Goal: Task Accomplishment & Management: Manage account settings

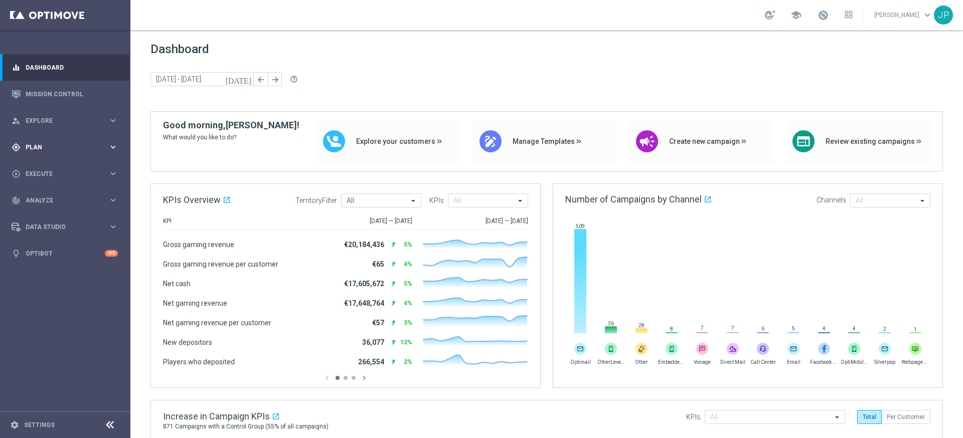
click at [72, 143] on div "gps_fixed Plan" at bounding box center [60, 147] width 97 height 9
click at [60, 171] on link "Target Groups" at bounding box center [65, 168] width 78 height 8
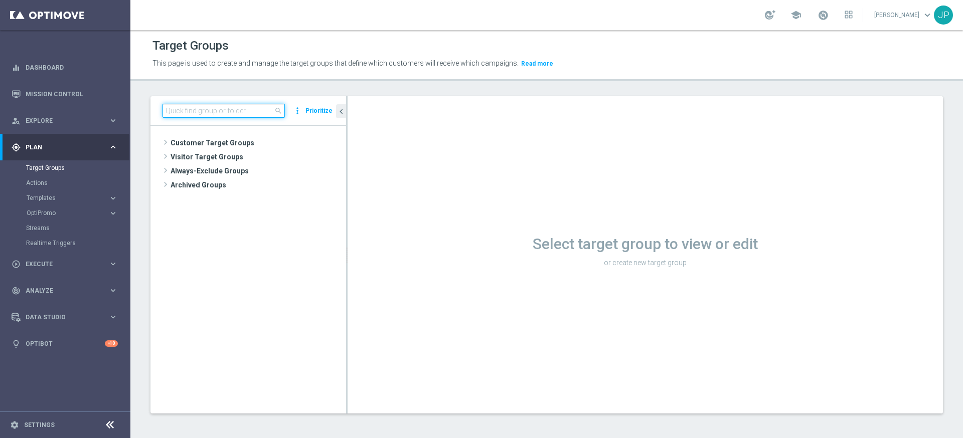
click at [241, 109] on input at bounding box center [224, 111] width 122 height 14
paste input "UK_CASINO_EMAIL | Games React Follow Up | Non Deps after 7 days"
type input "UK_CASINO_EMAIL | Games React Follow Up | Non Deps after 7 days"
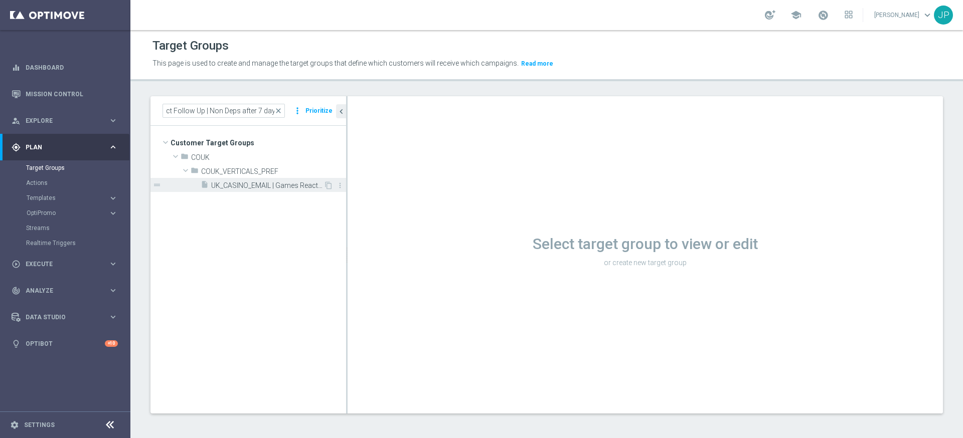
click at [258, 187] on span "UK_CASINO_EMAIL | Games React Follow Up | Non Deps after 7 days" at bounding box center [267, 186] width 112 height 9
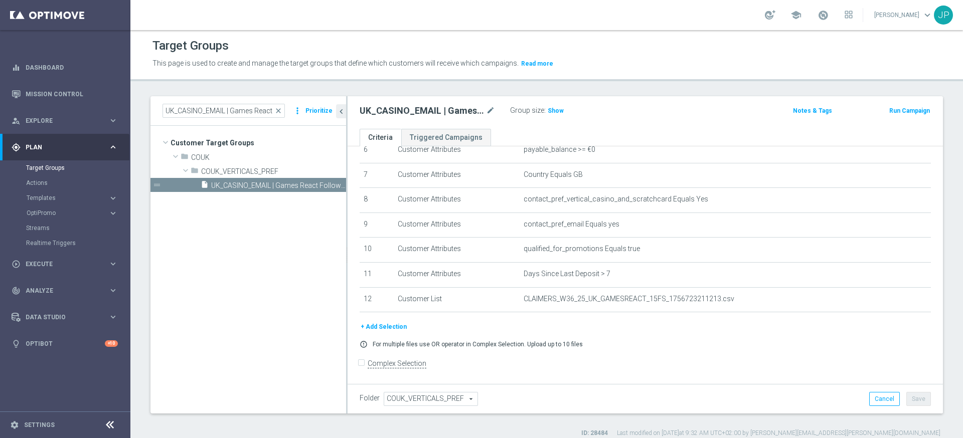
scroll to position [10, 0]
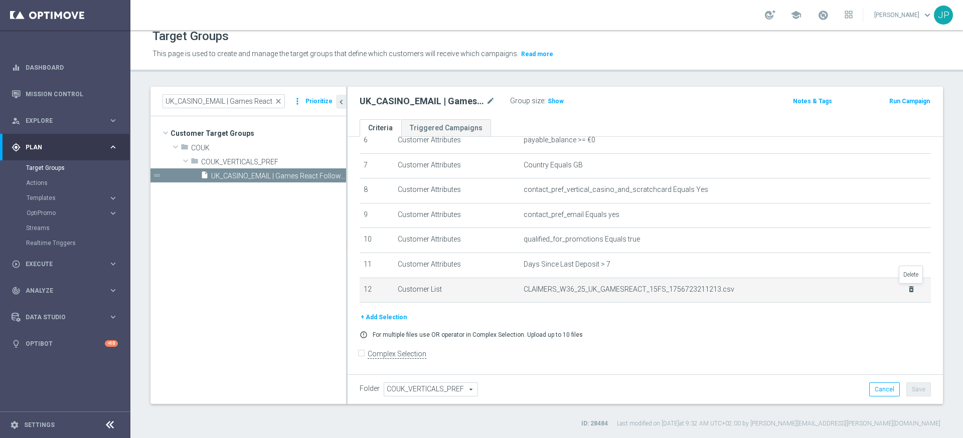
click at [911, 290] on icon "delete_forever" at bounding box center [911, 289] width 8 height 8
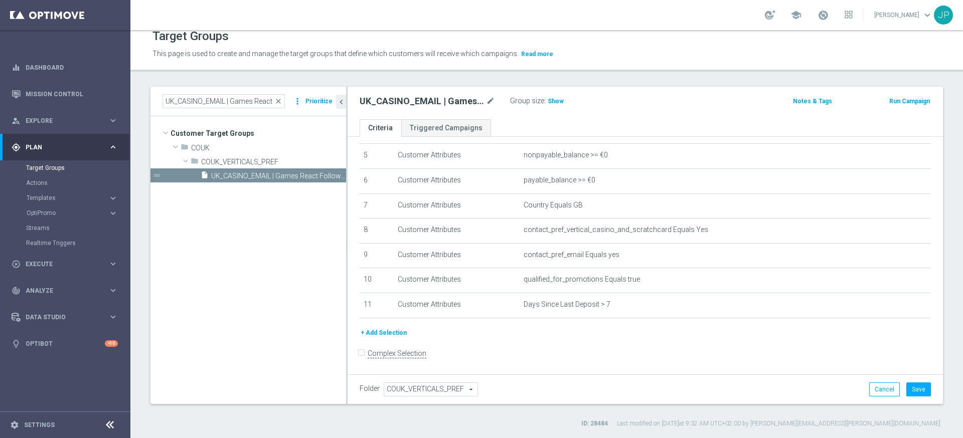
click at [386, 334] on button "+ Add Selection" at bounding box center [384, 333] width 48 height 11
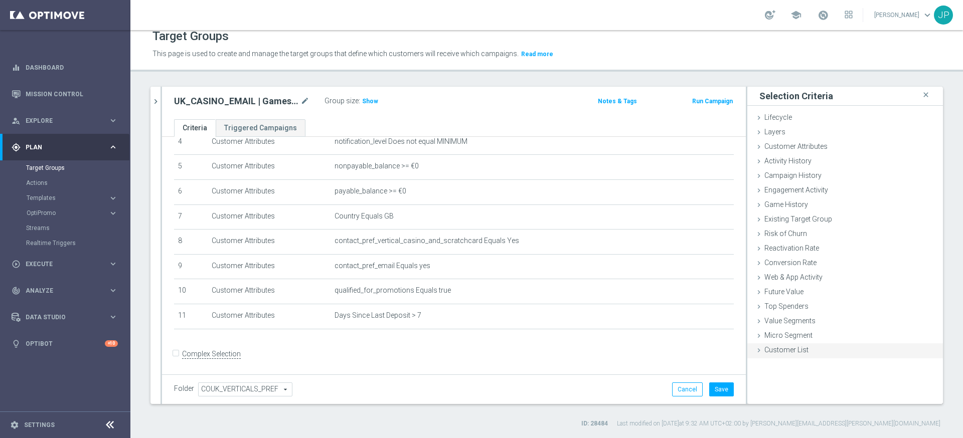
click at [759, 353] on icon at bounding box center [759, 351] width 8 height 8
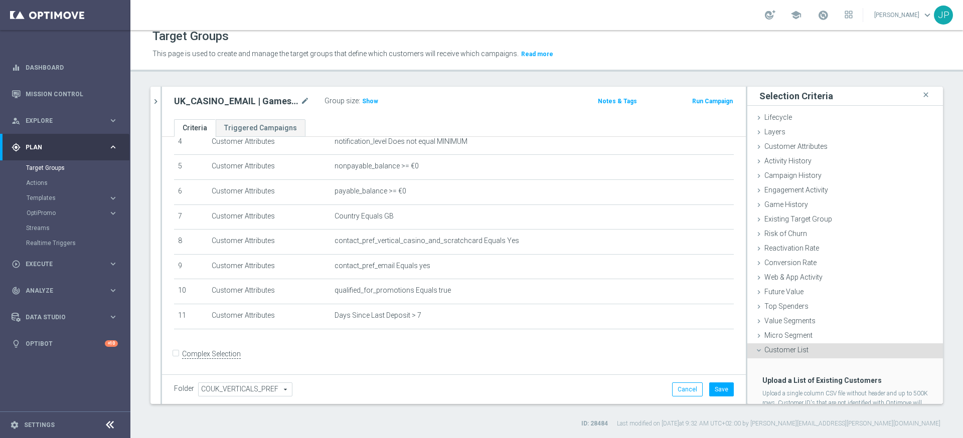
scroll to position [46, 0]
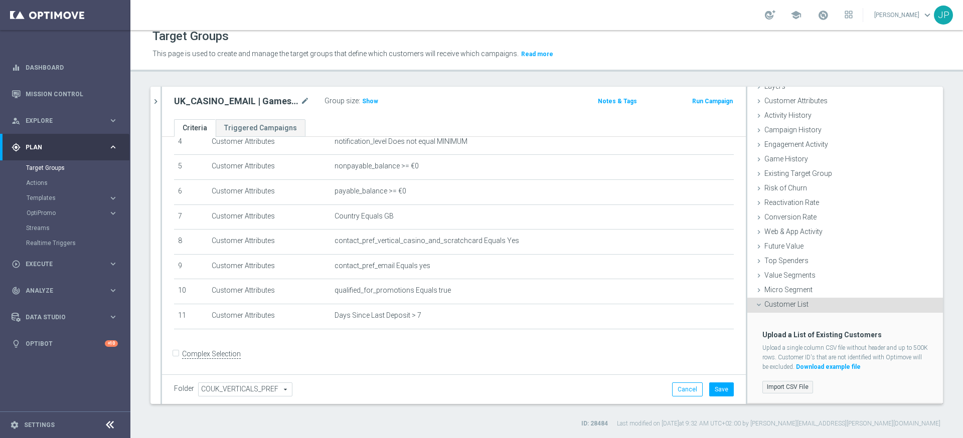
click at [804, 391] on label "Import CSV File" at bounding box center [787, 387] width 51 height 13
click at [0, 0] on input "Import CSV File" at bounding box center [0, 0] width 0 height 0
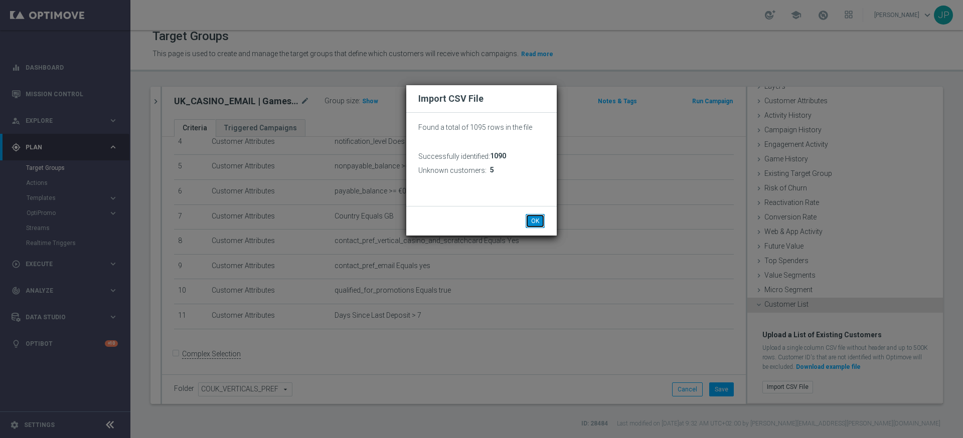
click at [537, 222] on button "OK" at bounding box center [535, 221] width 19 height 14
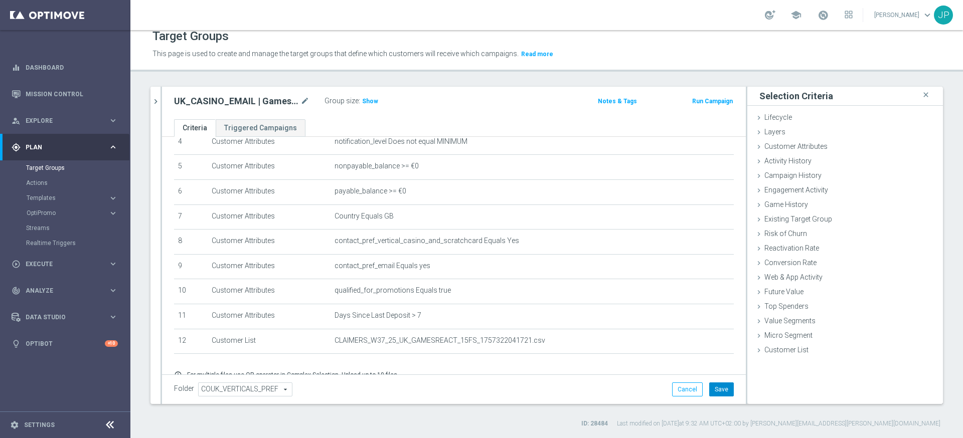
click at [722, 391] on button "Save" at bounding box center [721, 390] width 25 height 14
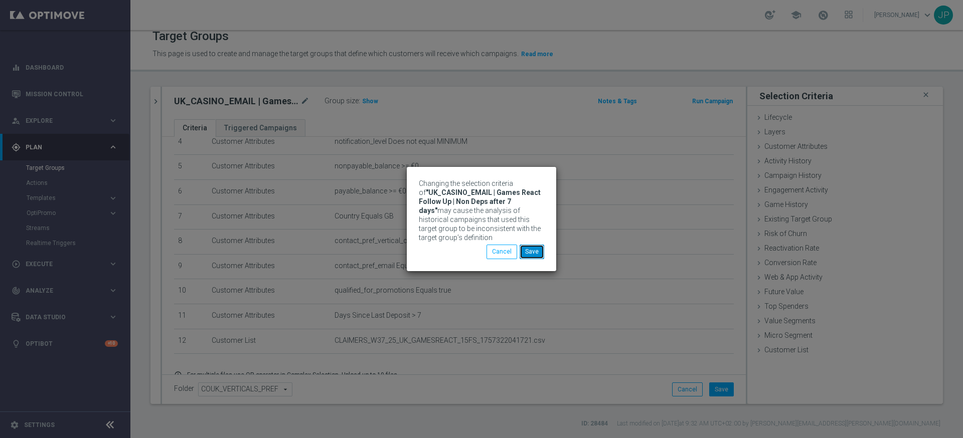
click at [536, 257] on button "Save" at bounding box center [532, 252] width 25 height 14
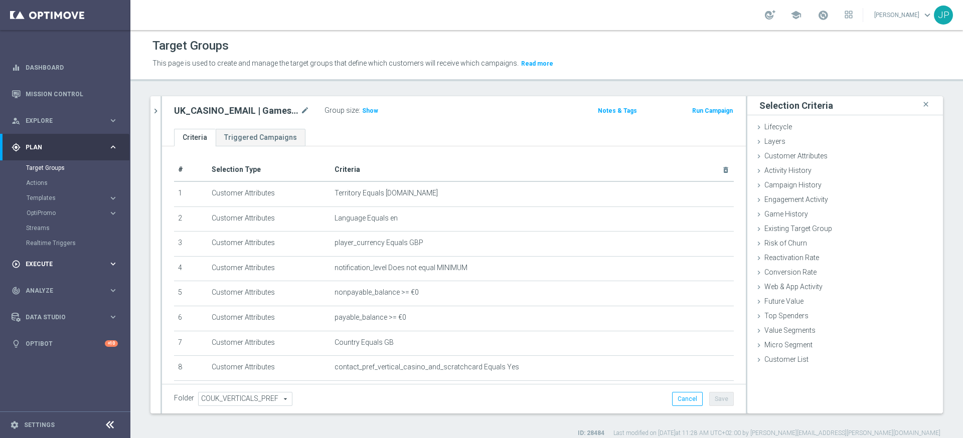
click at [80, 262] on span "Execute" at bounding box center [67, 264] width 83 height 6
click at [66, 197] on link "Campaign Builder" at bounding box center [65, 195] width 78 height 8
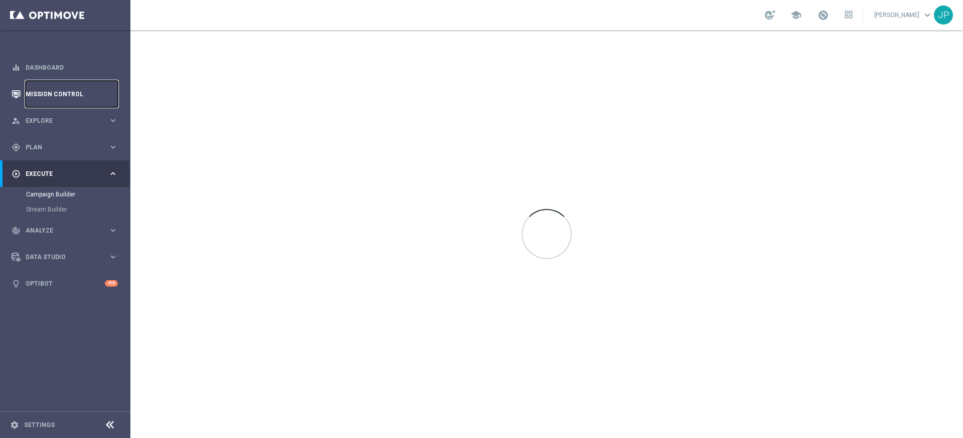
click at [66, 93] on link "Mission Control" at bounding box center [72, 94] width 92 height 27
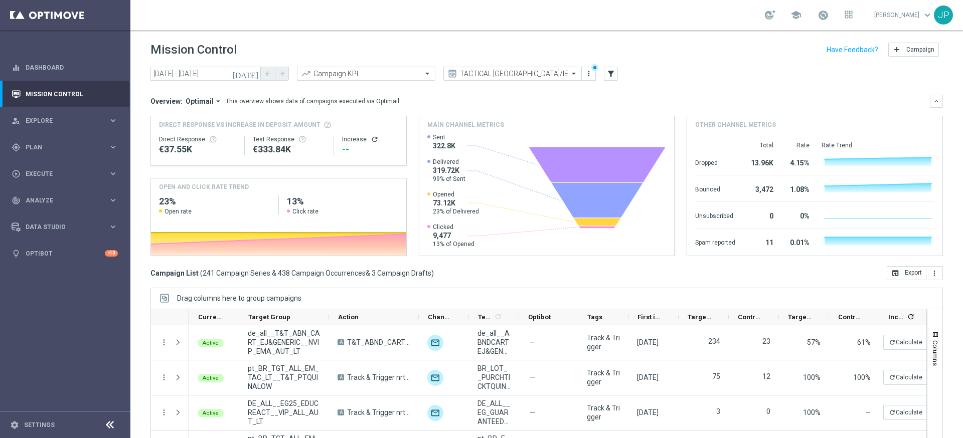
click at [251, 73] on icon "[DATE]" at bounding box center [245, 73] width 27 height 9
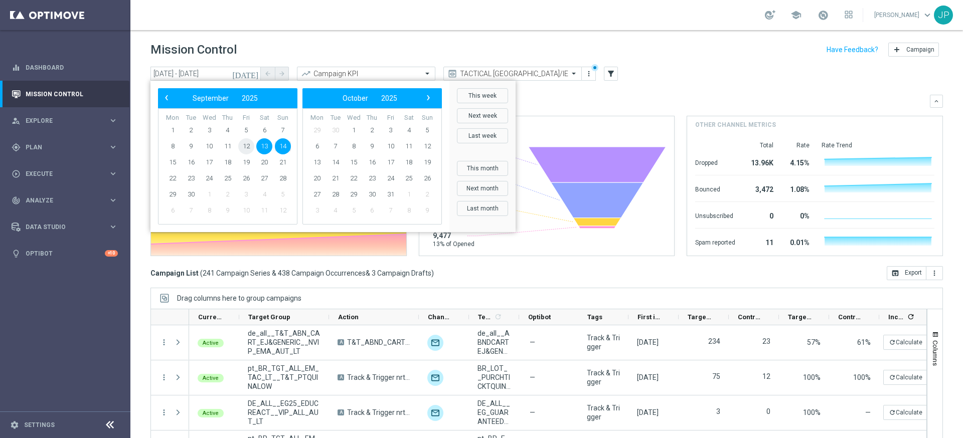
click at [248, 145] on span "12" at bounding box center [246, 146] width 16 height 16
type input "[DATE] - [DATE]"
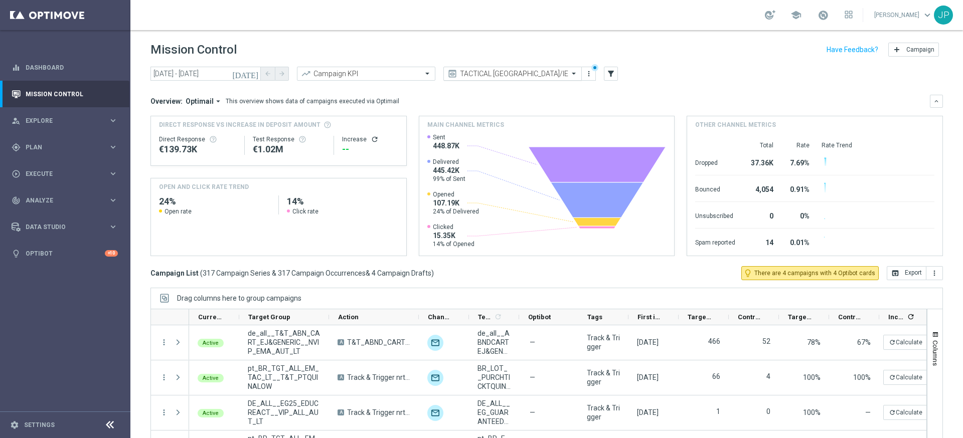
click at [579, 72] on span at bounding box center [575, 73] width 13 height 9
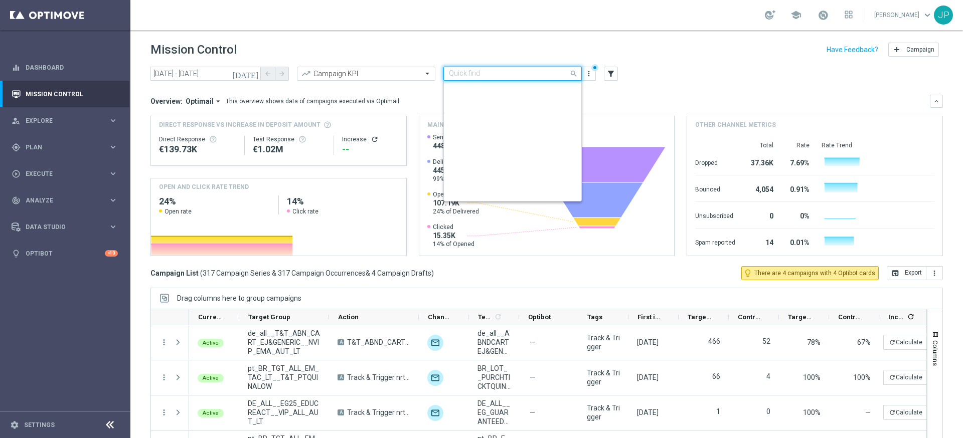
scroll to position [215, 0]
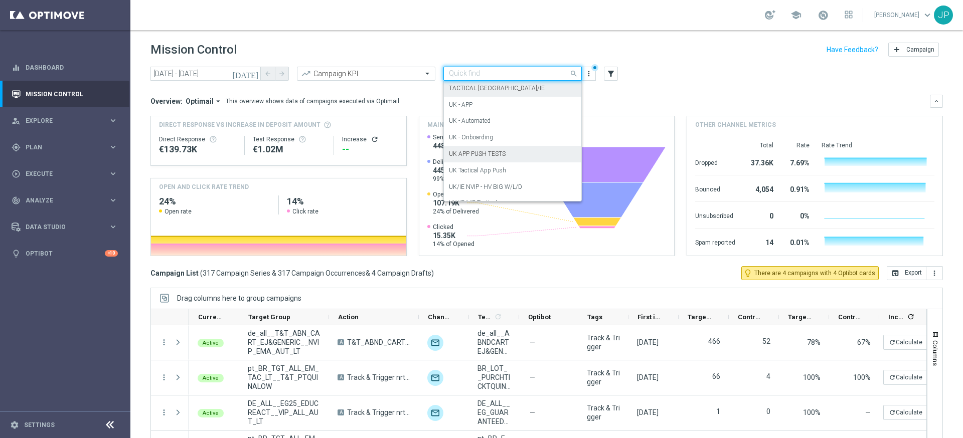
click at [523, 159] on div "UK APP PUSH TESTS" at bounding box center [512, 154] width 127 height 17
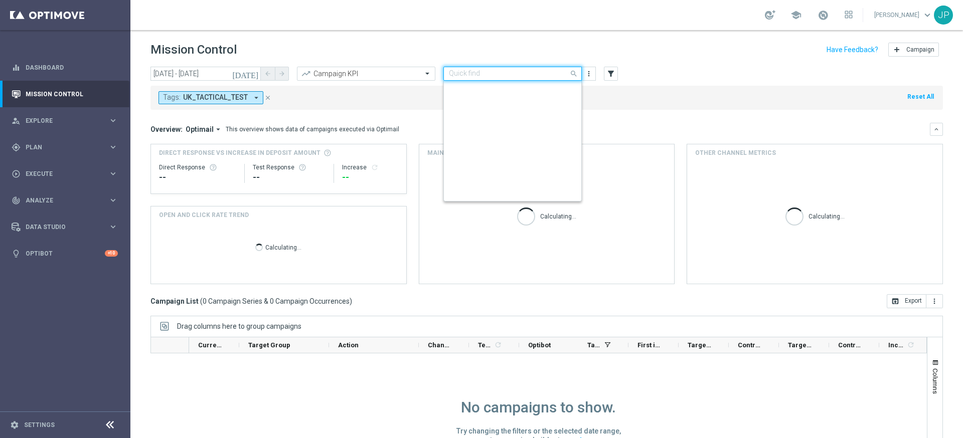
click at [570, 73] on span at bounding box center [575, 73] width 13 height 13
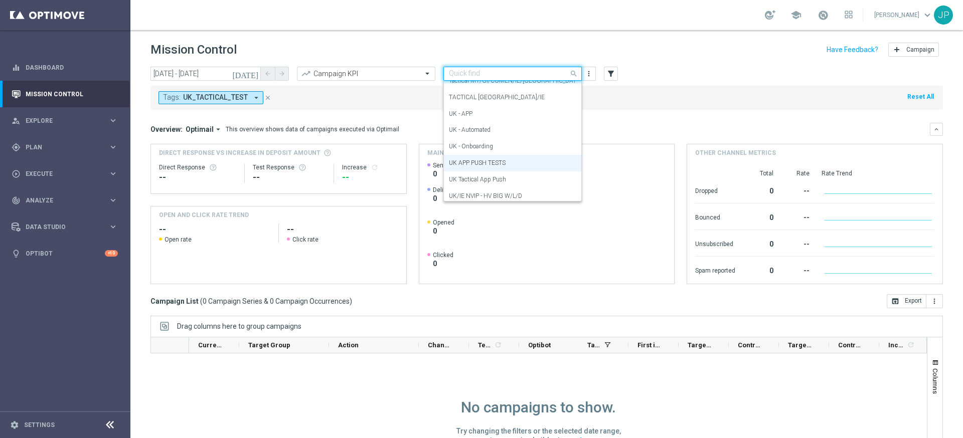
scroll to position [180, 0]
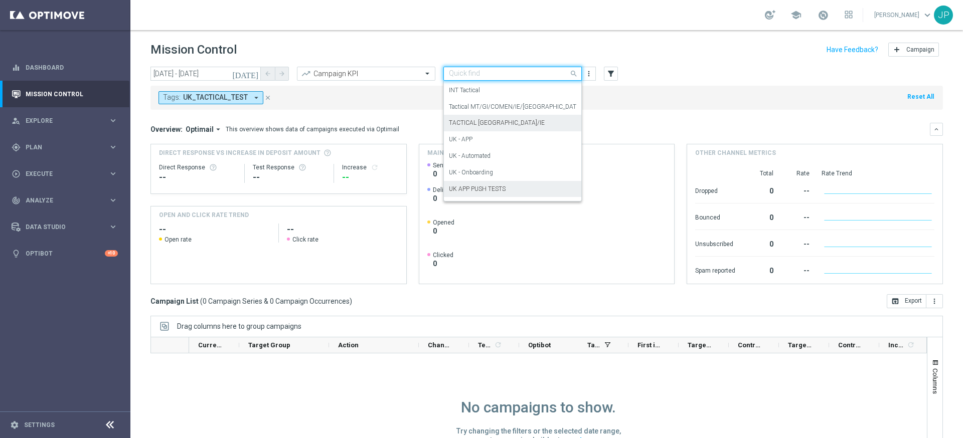
click at [550, 118] on div "TACTICAL [GEOGRAPHIC_DATA]/IE" at bounding box center [512, 123] width 127 height 17
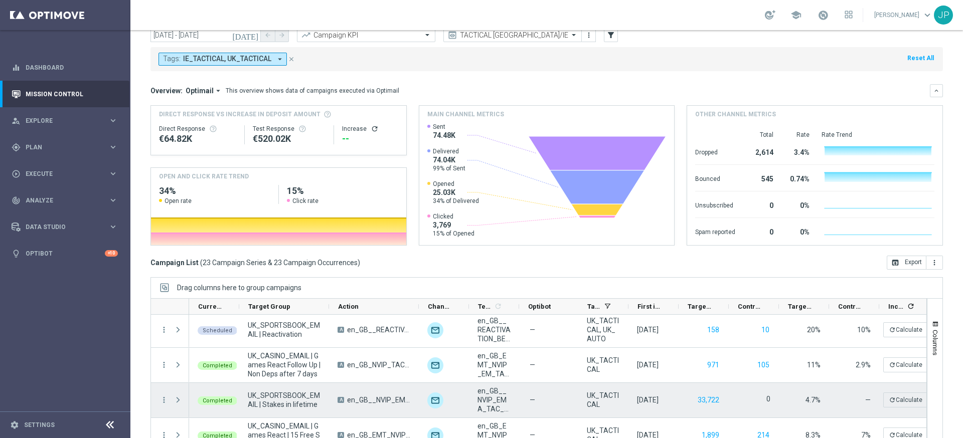
scroll to position [181, 0]
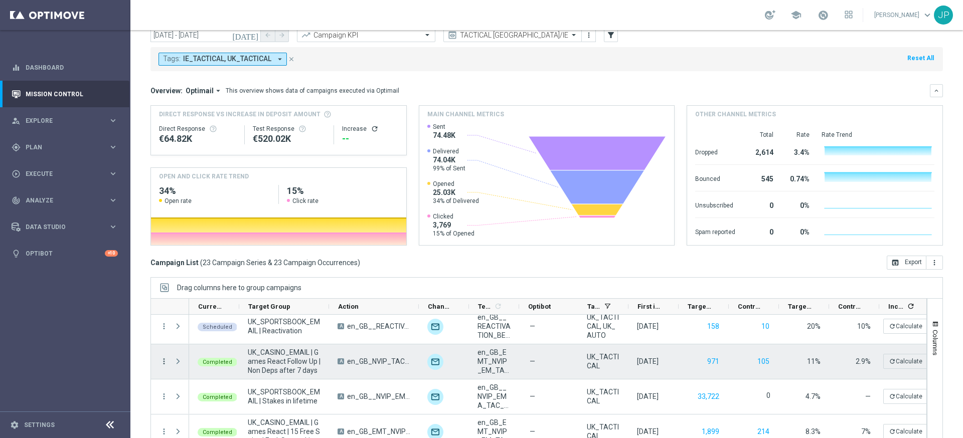
click at [164, 359] on icon "more_vert" at bounding box center [164, 361] width 9 height 9
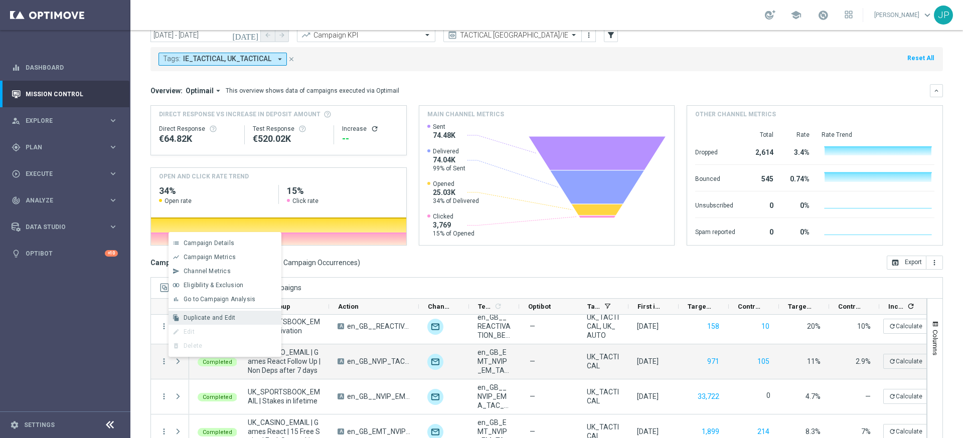
click at [230, 321] on span "Duplicate and Edit" at bounding box center [210, 318] width 52 height 7
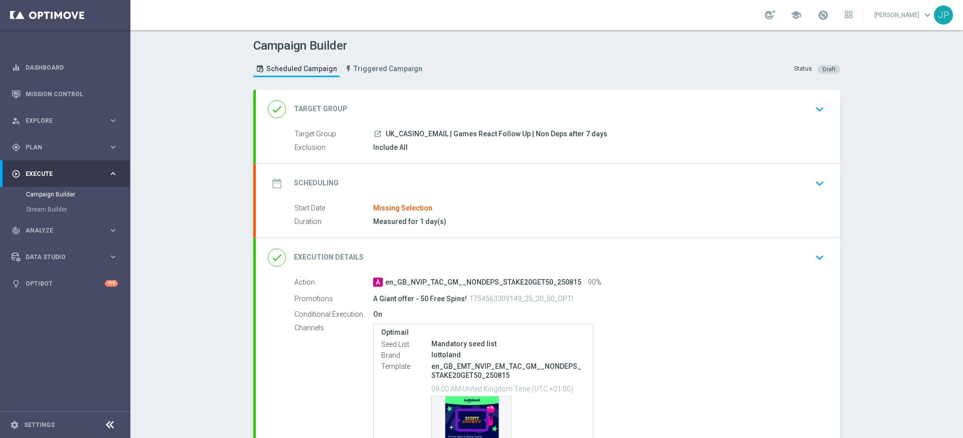
click at [664, 182] on div "date_range Scheduling keyboard_arrow_down" at bounding box center [548, 183] width 560 height 19
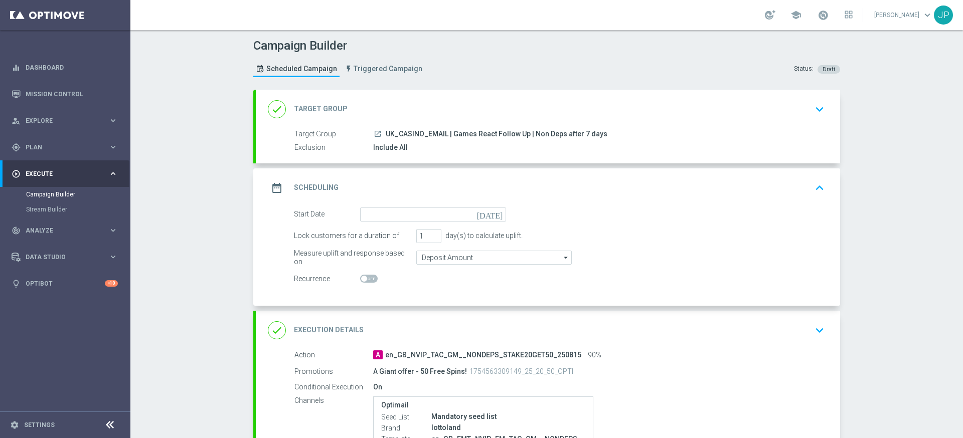
click at [498, 213] on icon "today" at bounding box center [492, 213] width 30 height 11
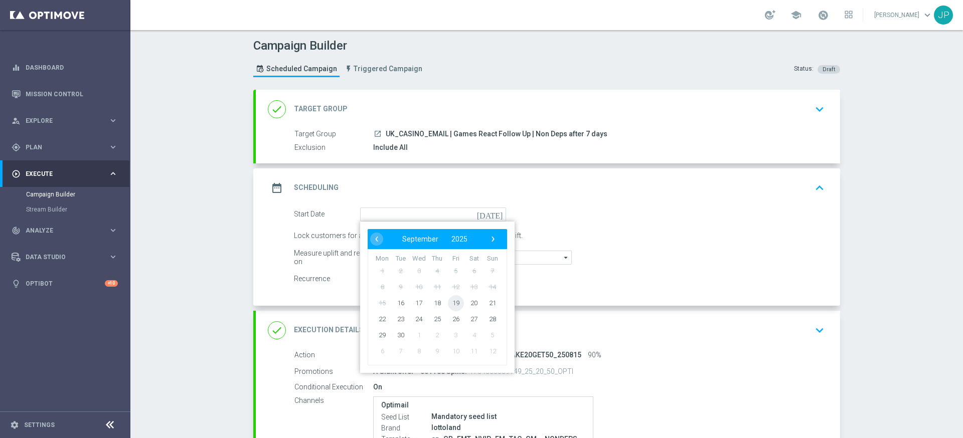
click at [460, 305] on span "19" at bounding box center [456, 303] width 16 height 16
type input "19 Sep 2025"
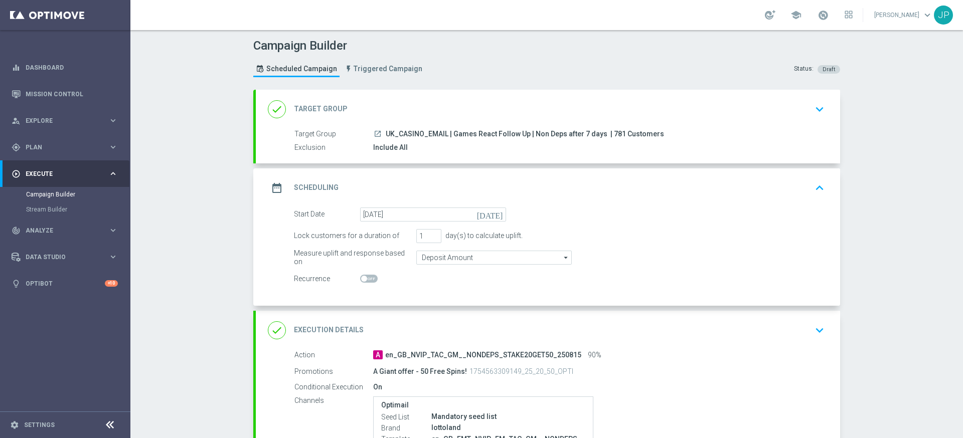
scroll to position [176, 0]
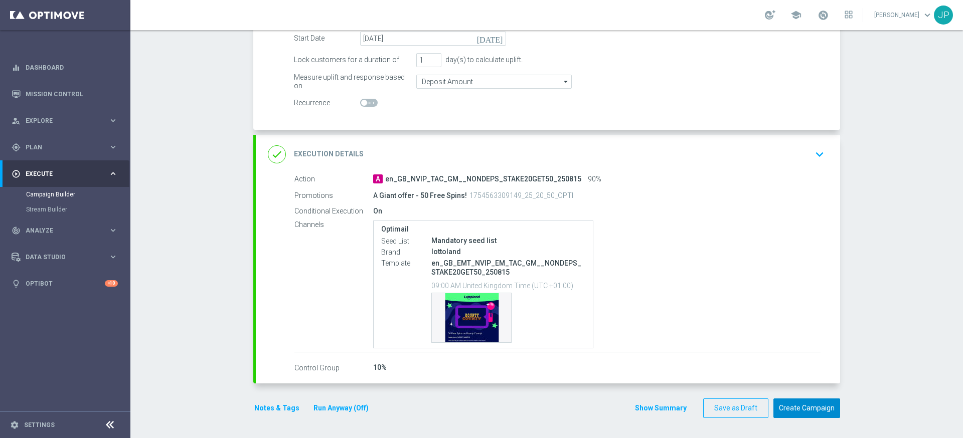
click at [817, 402] on button "Create Campaign" at bounding box center [807, 409] width 67 height 20
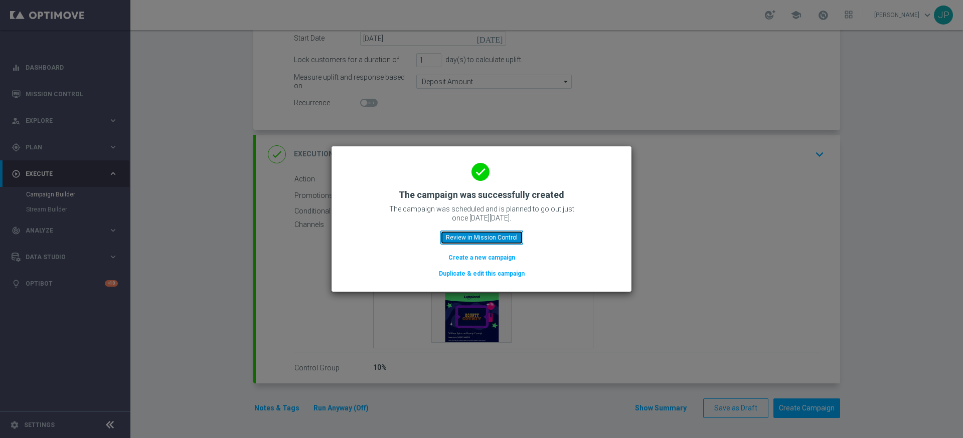
click at [512, 239] on button "Review in Mission Control" at bounding box center [481, 238] width 83 height 14
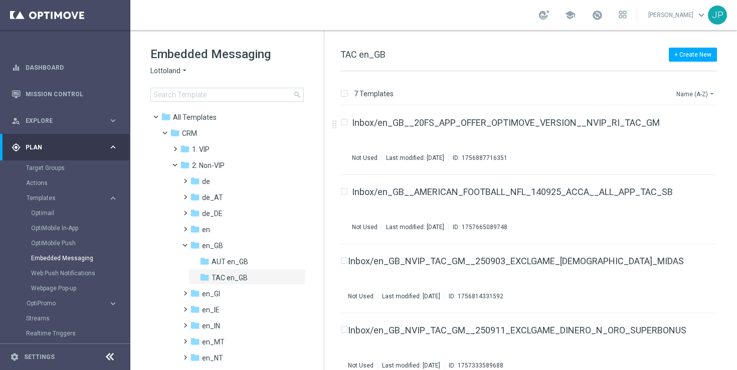
click at [688, 90] on button "Name (A-Z) arrow_drop_down" at bounding box center [697, 94] width 42 height 12
click at [670, 138] on span "Date Modified (Newest)" at bounding box center [678, 138] width 67 height 7
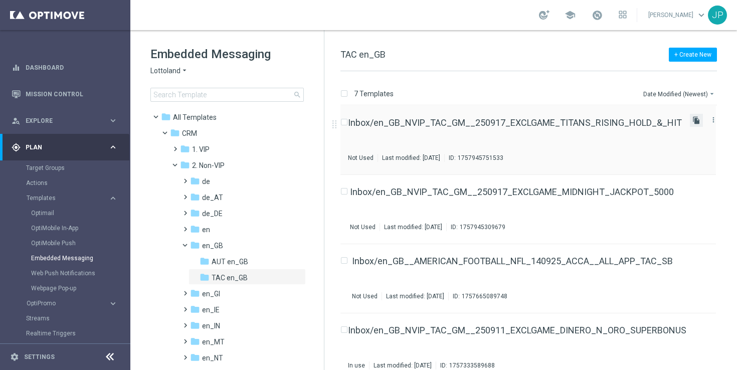
click at [693, 117] on icon "file_copy" at bounding box center [697, 120] width 8 height 8
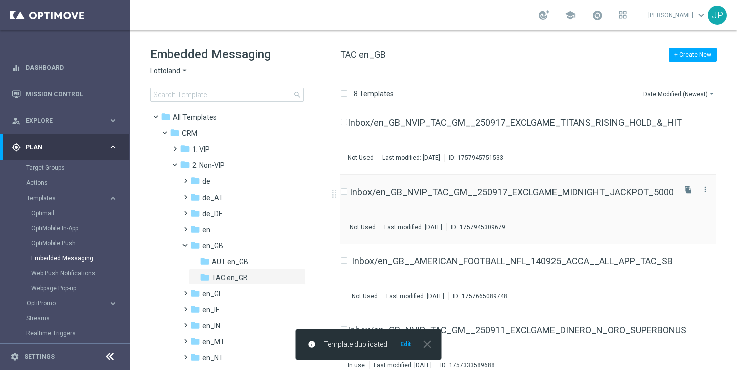
scroll to position [289, 0]
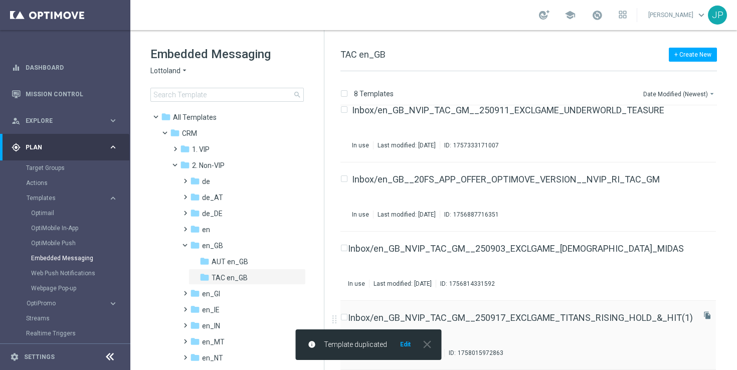
click at [609, 326] on div "Inbox/en_GB_NVIP_TAC_GM__250917_EXCLGAME_TITANS_RISING_HOLD_&_HIT(1) Not Used L…" at bounding box center [520, 336] width 345 height 44
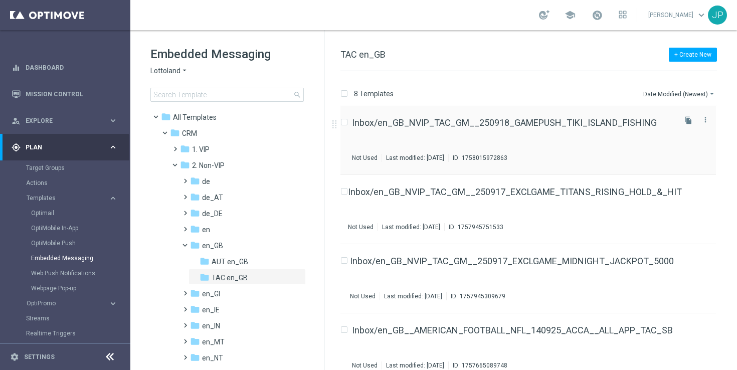
click at [613, 129] on div "Inbox/en_GB_NVIP_TAC_GM__250918_GAMEPUSH_TIKI_ISLAND_FISHING Not Used Last modi…" at bounding box center [513, 140] width 322 height 44
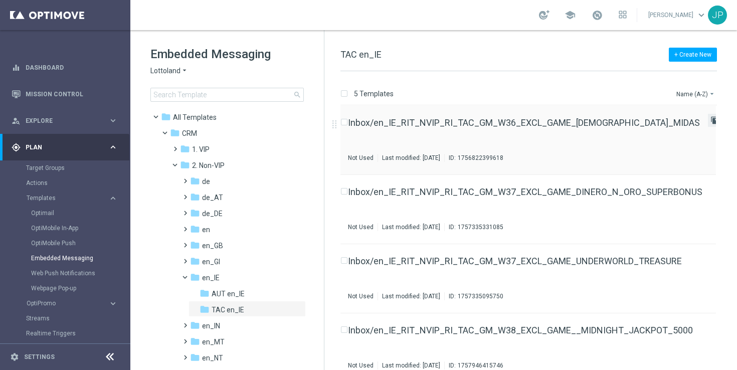
click at [711, 122] on icon "file_copy" at bounding box center [715, 120] width 8 height 8
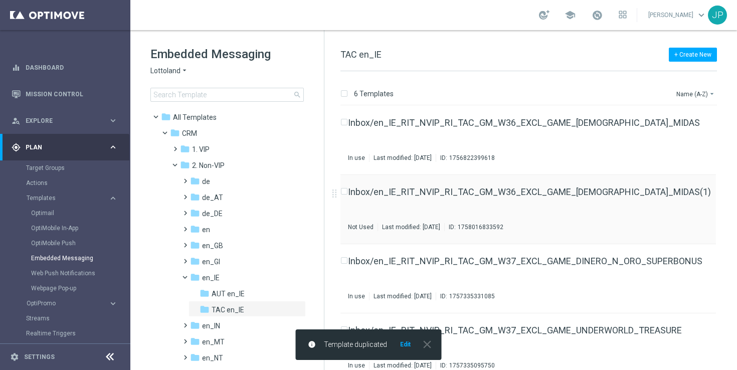
click at [617, 197] on div "Inbox/en_IE_RIT_NVIP_RI_TAC_GM_W36_EXCL_GAME_LADY_MIDAS(1) Not Used Last modifi…" at bounding box center [529, 210] width 363 height 44
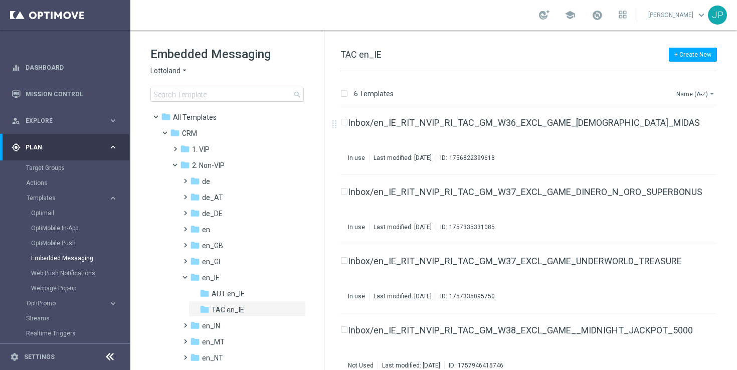
click at [698, 95] on button "Name (A-Z) arrow_drop_down" at bounding box center [697, 94] width 42 height 12
click at [679, 137] on span "Date Modified (Newest)" at bounding box center [678, 138] width 67 height 7
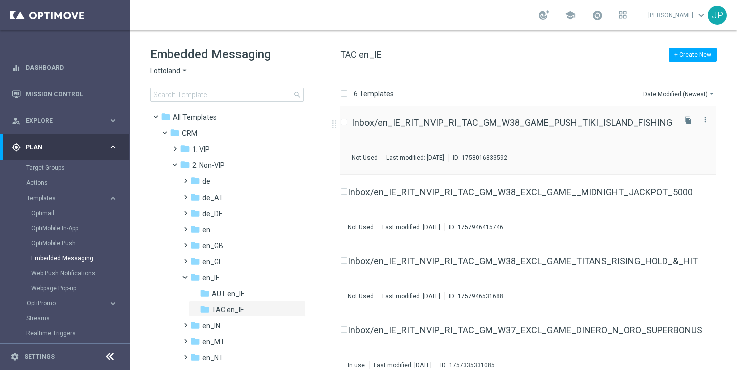
click at [623, 140] on div "Inbox/en_IE_RIT_NVIP_RI_TAC_GM_W38_GAME_PUSH_TIKI_ISLAND_FISHING Not Used Last …" at bounding box center [513, 140] width 322 height 44
